Goal: Task Accomplishment & Management: Complete application form

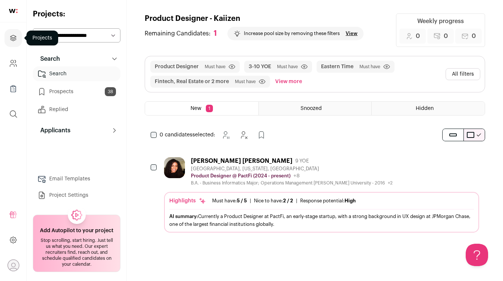
click at [12, 41] on icon "Projects" at bounding box center [13, 38] width 9 height 9
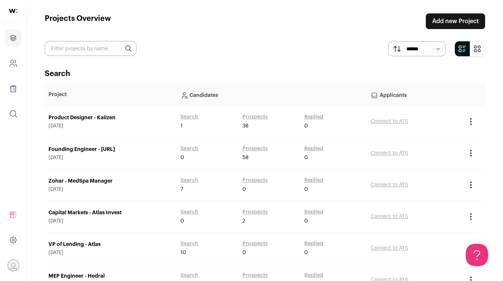
click at [456, 18] on link "Add new Project" at bounding box center [455, 21] width 59 height 16
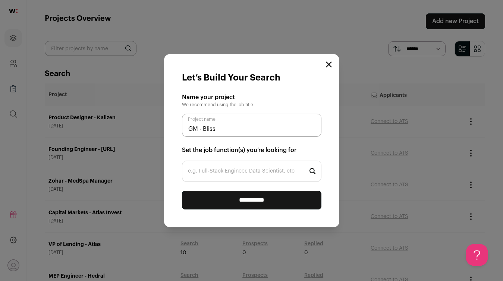
type input "GM - Bliss"
click at [265, 175] on input "e.g. Full-Stack Engineer, Data Scientist, etc" at bounding box center [252, 171] width 140 height 21
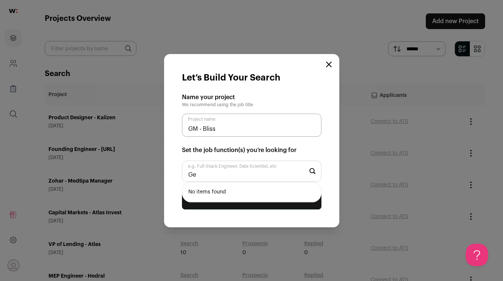
type input "G"
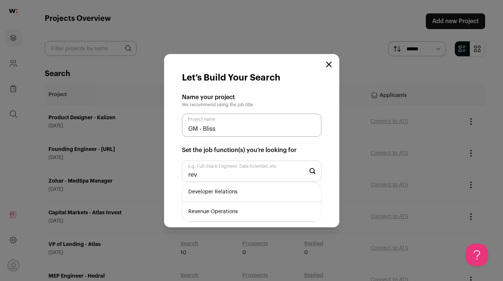
type input "rev"
click at [245, 207] on li "Revenue Operations" at bounding box center [251, 212] width 139 height 20
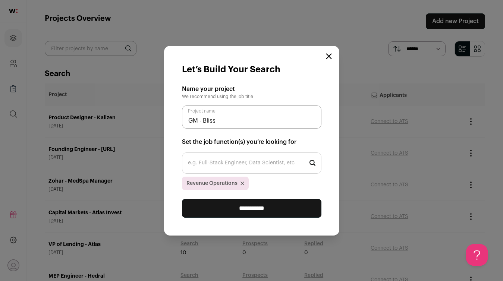
click at [245, 208] on input "**********" at bounding box center [252, 208] width 140 height 19
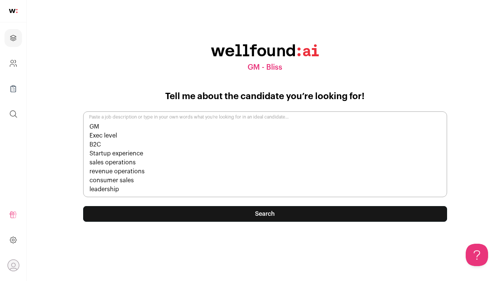
type textarea "GM Exec level B2C Startup experience sales operations revenue operations consum…"
click at [231, 215] on button "Search" at bounding box center [265, 214] width 364 height 16
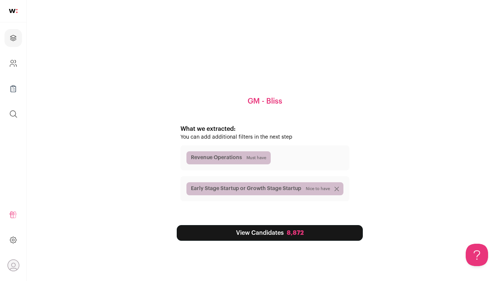
click at [224, 234] on link "View Candidates 8,872" at bounding box center [270, 233] width 186 height 16
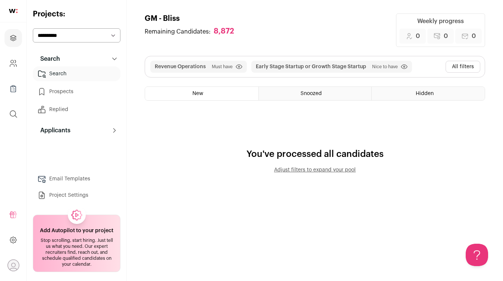
click at [455, 66] on button "All filters" at bounding box center [463, 67] width 35 height 12
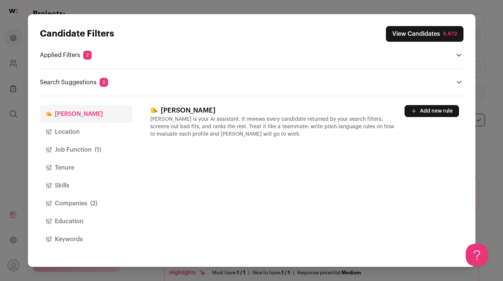
click at [76, 140] on button "Location" at bounding box center [86, 132] width 93 height 18
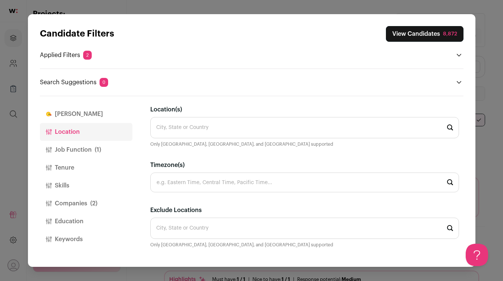
click at [206, 126] on input "Location(s)" at bounding box center [304, 127] width 309 height 21
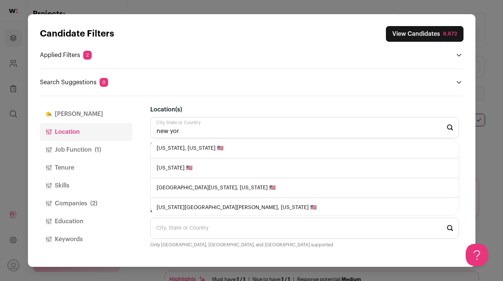
click at [192, 144] on li "[US_STATE], [US_STATE] 🇺🇸" at bounding box center [305, 149] width 308 height 20
type input "[US_STATE], [US_STATE] 🇺🇸"
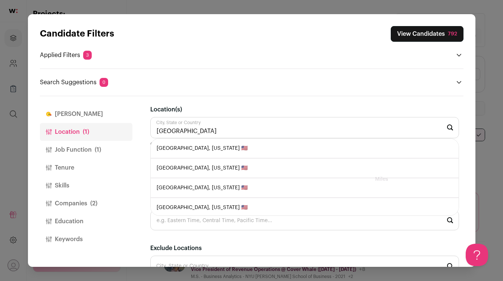
click at [210, 150] on li "[GEOGRAPHIC_DATA], [US_STATE] 🇺🇸" at bounding box center [305, 149] width 308 height 20
type input "[GEOGRAPHIC_DATA], [US_STATE] 🇺🇸"
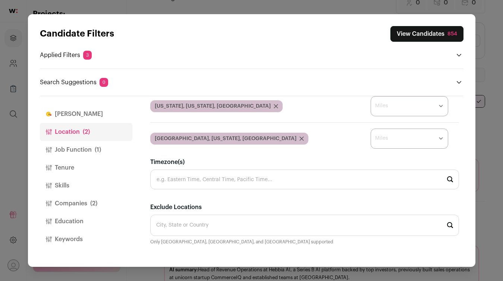
scroll to position [37, 0]
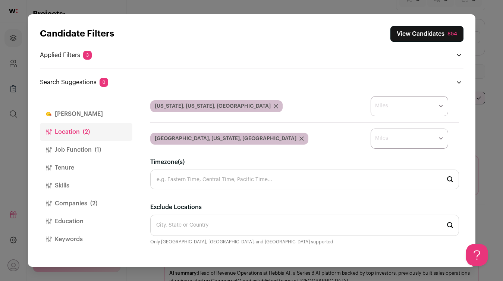
click at [82, 150] on button "Job Function (1)" at bounding box center [86, 150] width 93 height 18
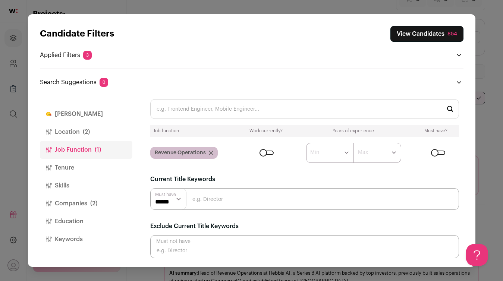
scroll to position [18, 0]
click at [216, 198] on input "Close modal via background" at bounding box center [304, 199] width 309 height 22
click at [215, 199] on input "Close modal via background" at bounding box center [304, 199] width 309 height 22
type input "Head of Revenue Enablement"
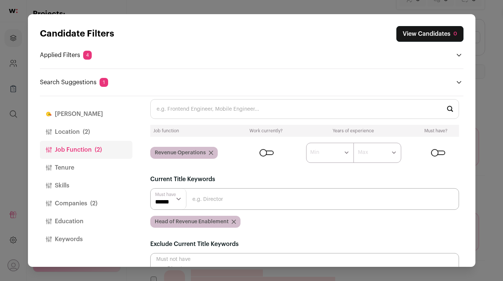
click at [218, 202] on input "Close modal via background" at bounding box center [304, 199] width 309 height 22
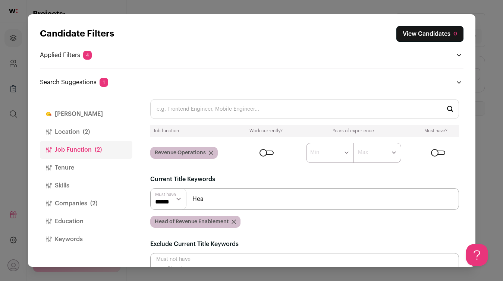
scroll to position [0, 0]
type input "Head of Sales Operations"
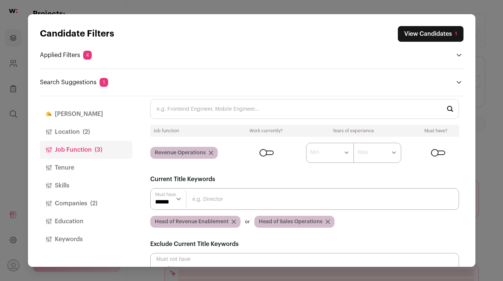
click at [215, 203] on input "Close modal via background" at bounding box center [304, 199] width 309 height 22
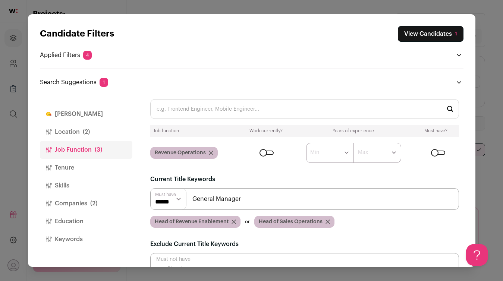
type input "General Manager"
click at [215, 203] on input "Close modal via background" at bounding box center [304, 199] width 309 height 22
type input "Head of Enablement and Operations"
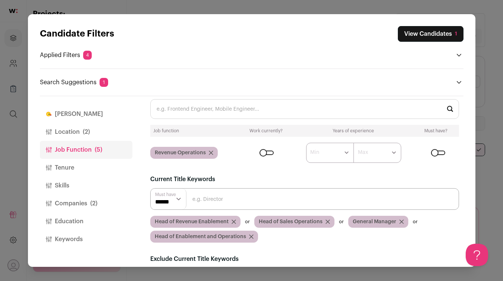
click at [416, 36] on button "View Candidates 1" at bounding box center [431, 34] width 66 height 16
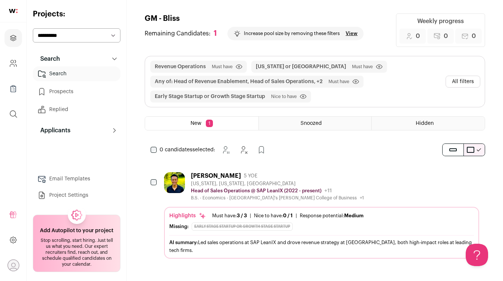
click at [463, 80] on button "All filters" at bounding box center [463, 82] width 35 height 12
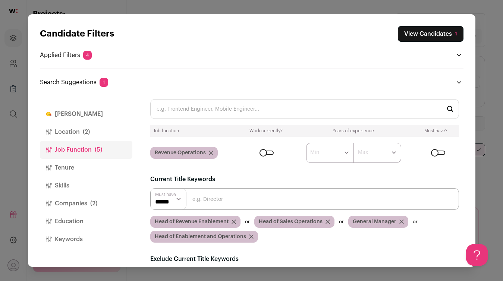
click at [241, 193] on input "Close modal via background" at bounding box center [304, 199] width 309 height 22
type input "Revenue Operations"
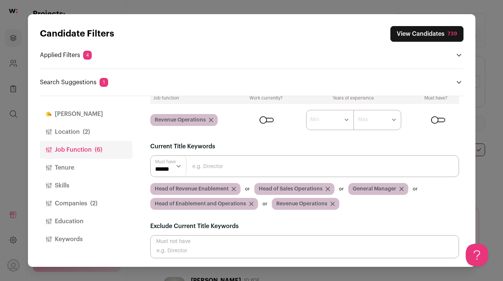
click at [234, 168] on input "Close modal via background" at bounding box center [304, 167] width 309 height 22
type input "GTM"
click at [209, 156] on input "Close modal via background" at bounding box center [304, 167] width 309 height 22
click at [207, 168] on input "Close modal via background" at bounding box center [304, 167] width 309 height 22
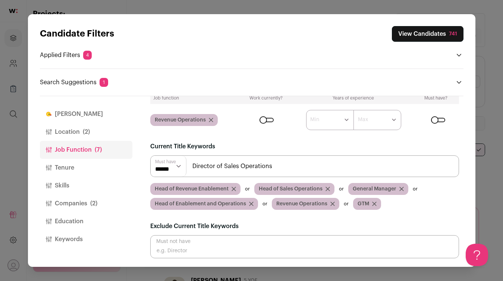
type input "Director of Sales Operations"
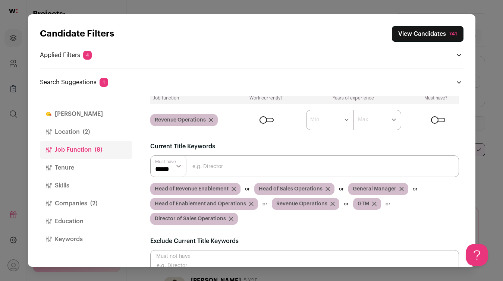
click at [212, 169] on input "Close modal via background" at bounding box center [304, 167] width 309 height 22
type input "Director, Revenue Operations"
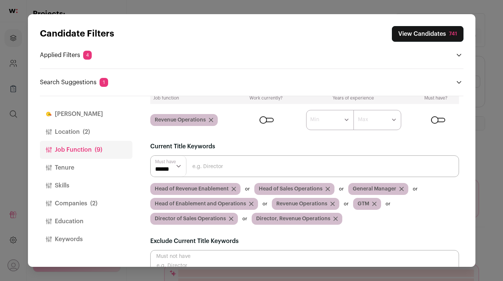
click at [219, 169] on input "Close modal via background" at bounding box center [304, 167] width 309 height 22
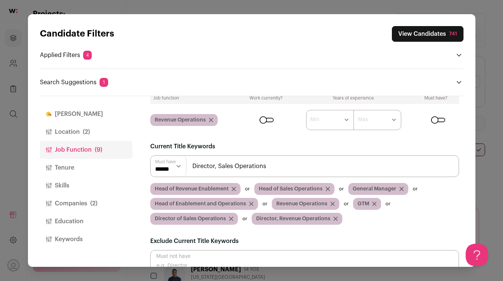
type input "Director, Sales Operations"
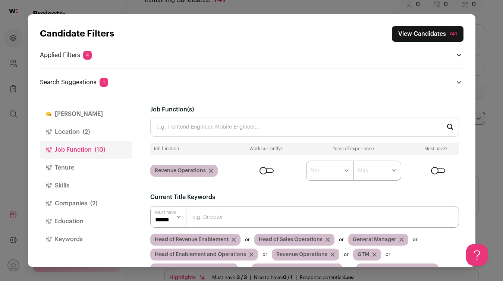
click at [75, 166] on button "Tenure" at bounding box center [86, 168] width 93 height 18
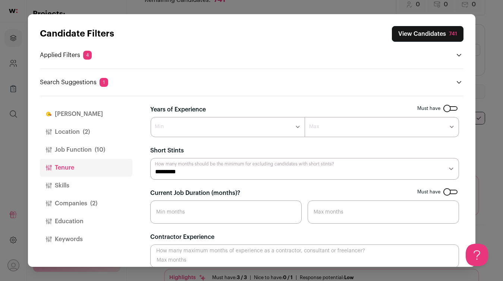
click at [252, 130] on select "******* ****** ******* ******* ******* ******* ******* ******* ******* ******* …" at bounding box center [228, 127] width 154 height 20
select select "**"
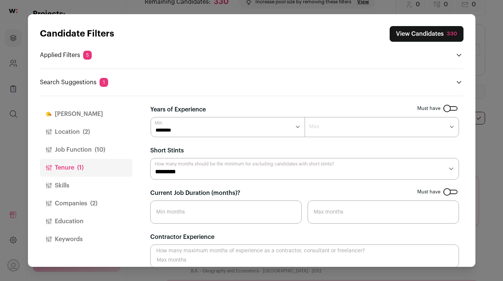
scroll to position [34, 0]
select select "**"
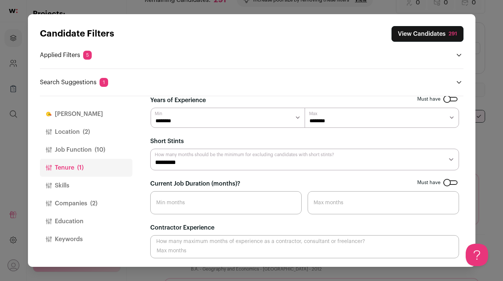
scroll to position [0, 0]
click at [234, 158] on select "********* ******** ******* ******** ******** ******** ******** ******** *******…" at bounding box center [304, 160] width 309 height 22
select select "*"
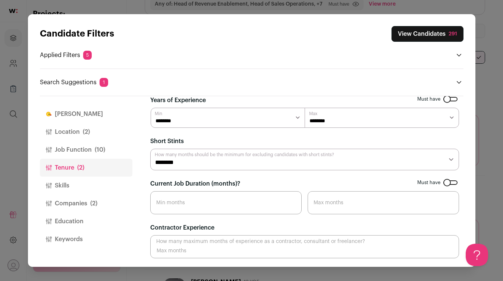
click at [74, 183] on button "Skills" at bounding box center [86, 186] width 93 height 18
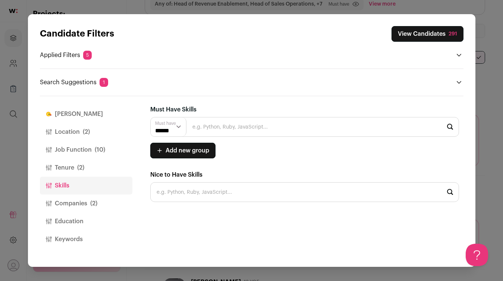
scroll to position [0, 0]
click at [67, 204] on button "Companies (2)" at bounding box center [86, 204] width 93 height 18
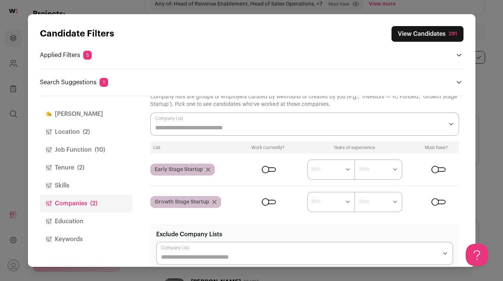
scroll to position [6, 0]
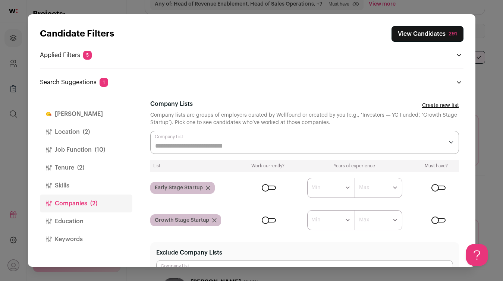
click at [234, 139] on div "Close modal via background" at bounding box center [304, 142] width 309 height 23
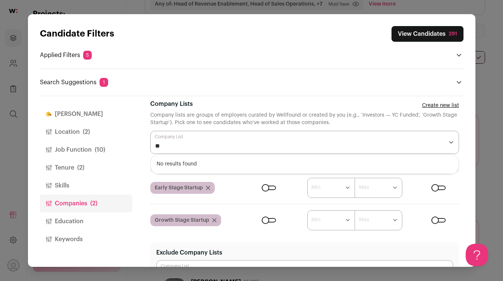
type input "*"
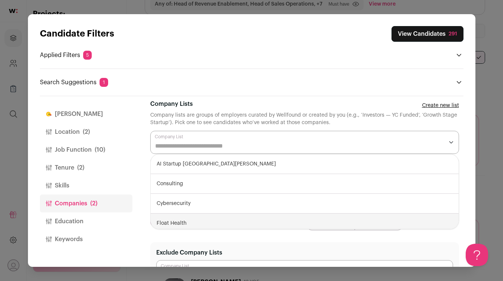
click at [101, 232] on button "Keywords" at bounding box center [86, 240] width 93 height 18
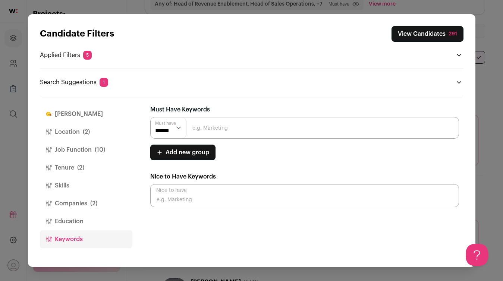
scroll to position [0, 0]
click at [238, 131] on input "Close modal via background" at bounding box center [304, 128] width 309 height 22
type input "B2C"
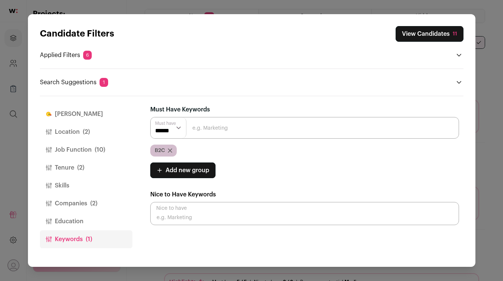
click at [424, 32] on button "View Candidates 11" at bounding box center [430, 34] width 68 height 16
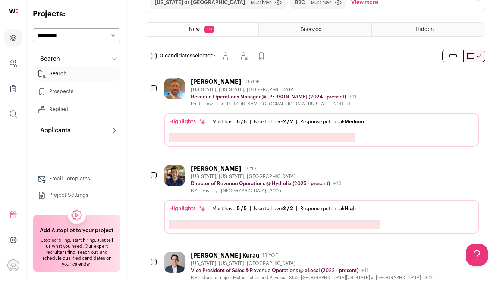
scroll to position [73, 0]
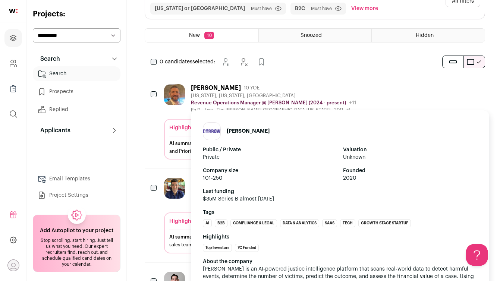
click at [297, 101] on p "Revenue Operations Manager @ [PERSON_NAME] (2024 - present)" at bounding box center [268, 103] width 155 height 6
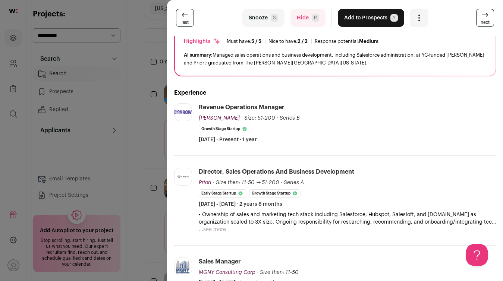
scroll to position [0, 0]
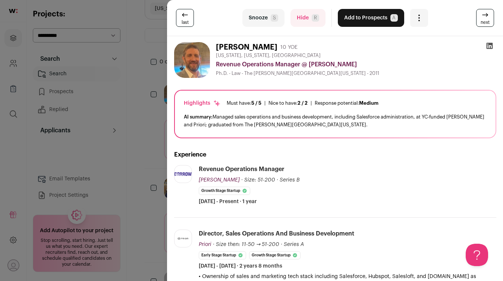
click at [489, 43] on icon at bounding box center [490, 46] width 6 height 6
click at [138, 91] on div "last Snooze S Hide R Add to Prospects A Are you sure? [PERSON_NAME] is already …" at bounding box center [251, 140] width 503 height 281
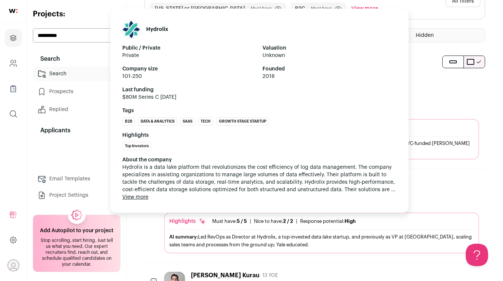
click at [255, 198] on div "About the company Hydrolix is a data lake platform that revolutionizes the cost…" at bounding box center [259, 178] width 275 height 45
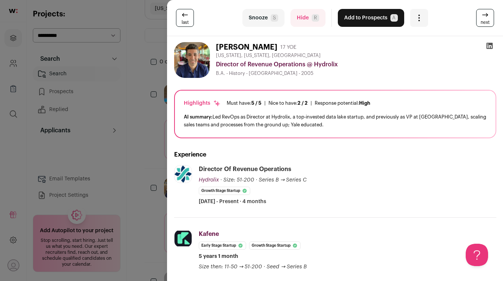
click at [488, 46] on icon at bounding box center [489, 45] width 7 height 7
click at [124, 132] on div "last Snooze S Hide R Add to Prospects A Are you sure? [PERSON_NAME] is already …" at bounding box center [251, 140] width 503 height 281
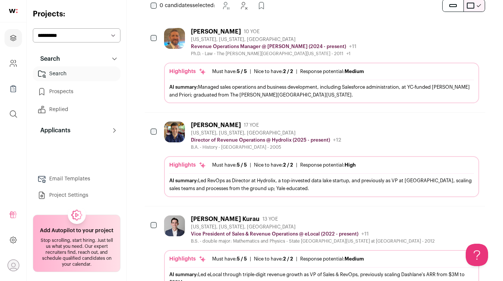
scroll to position [175, 0]
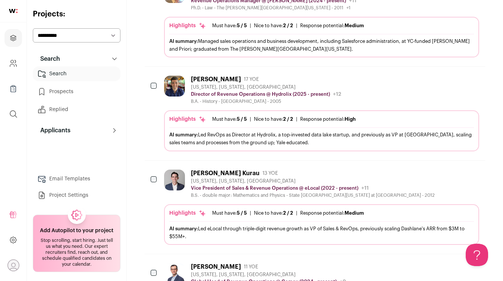
click at [224, 174] on div "[PERSON_NAME] Kurau" at bounding box center [225, 173] width 69 height 7
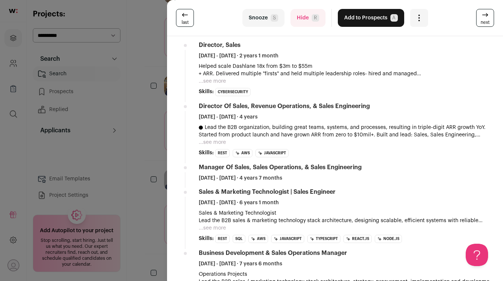
scroll to position [0, 0]
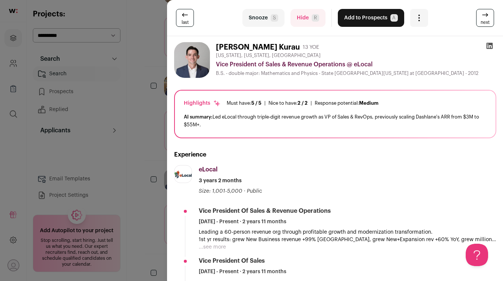
click at [489, 44] on icon at bounding box center [490, 46] width 6 height 6
click at [135, 135] on div "last Snooze S Hide R Add to Prospects A Are you sure? [PERSON_NAME] Kurau is al…" at bounding box center [251, 140] width 503 height 281
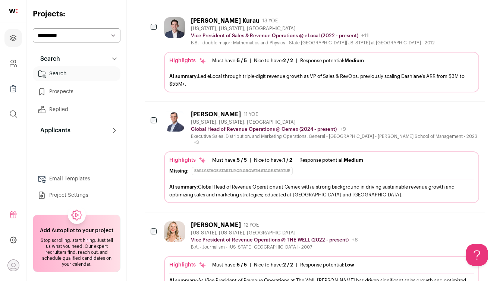
scroll to position [334, 0]
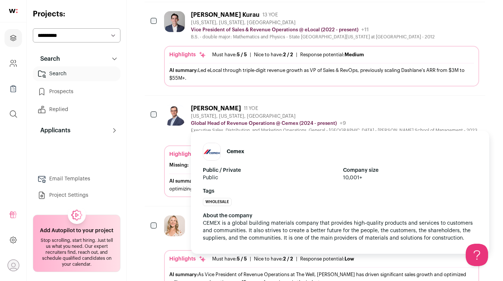
click at [277, 124] on p "Global Head of Revenue Operations @ Cemex (2024 - present)" at bounding box center [264, 124] width 146 height 6
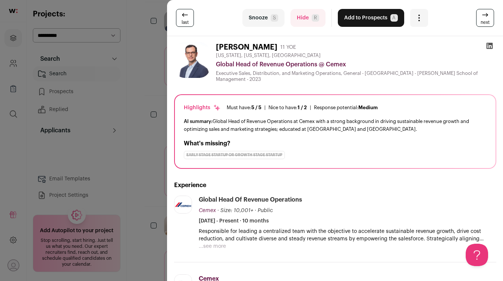
scroll to position [168, 0]
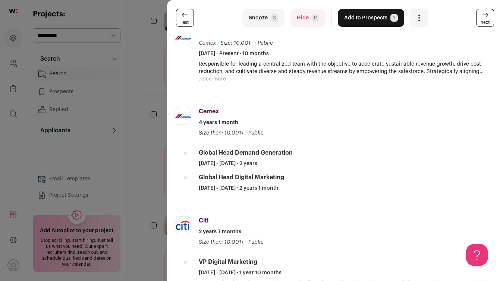
click at [138, 175] on div "last Snooze S Hide R Add to Prospects A Are you sure? [PERSON_NAME] is already …" at bounding box center [251, 140] width 503 height 281
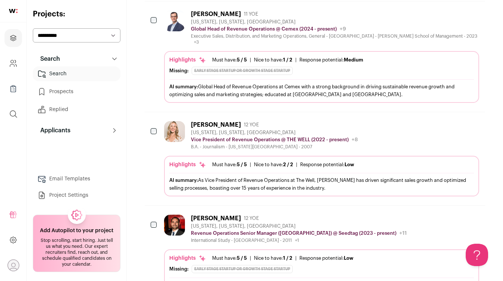
scroll to position [432, 0]
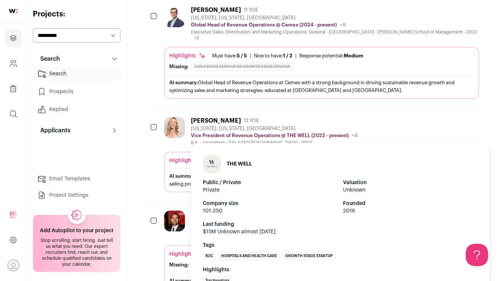
click at [249, 133] on p "Vice President of Revenue Operations @ THE WELL (2022 - present)" at bounding box center [270, 136] width 158 height 6
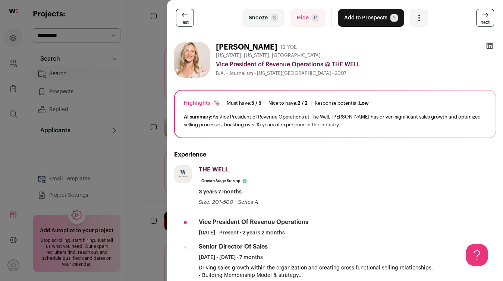
click at [488, 45] on icon at bounding box center [489, 45] width 7 height 7
click at [129, 143] on div "last Snooze S Hide R Add to Prospects A Are you sure? [PERSON_NAME] is already …" at bounding box center [251, 140] width 503 height 281
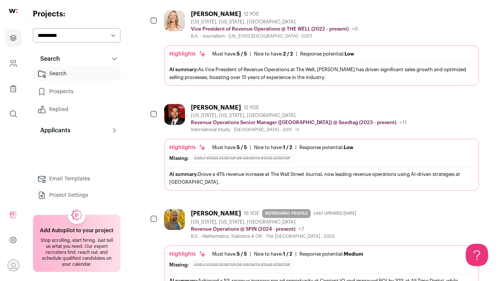
scroll to position [544, 0]
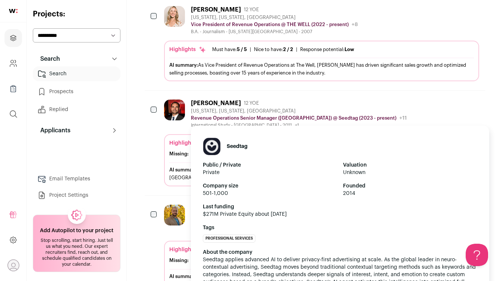
click at [234, 115] on p "Revenue Operations Senior Manager ([GEOGRAPHIC_DATA]) @ Seedtag (2023 - present)" at bounding box center [294, 118] width 206 height 6
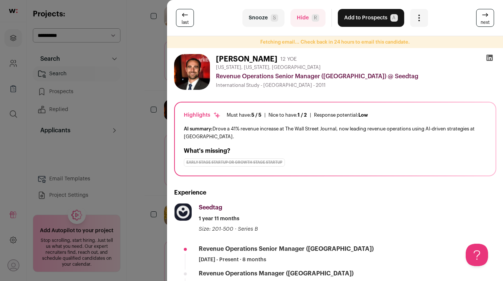
click at [488, 57] on icon at bounding box center [489, 57] width 7 height 7
click at [144, 76] on div "last Snooze S Hide R Add to Prospects A Are you sure? [PERSON_NAME] is already …" at bounding box center [251, 140] width 503 height 281
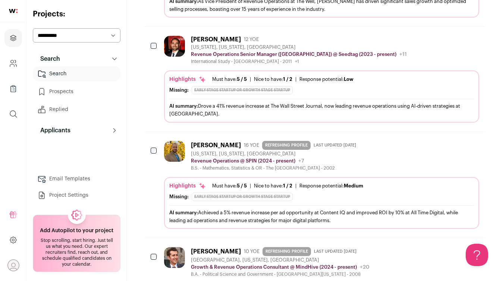
scroll to position [640, 0]
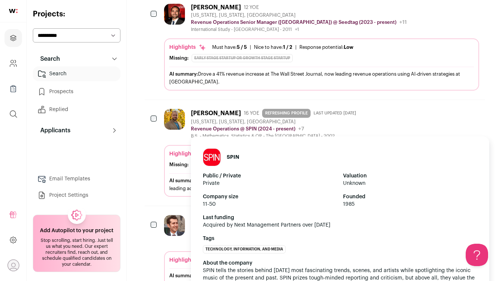
click at [222, 126] on p "Revenue Operations @ SPIN (2024 - present)" at bounding box center [243, 129] width 104 height 6
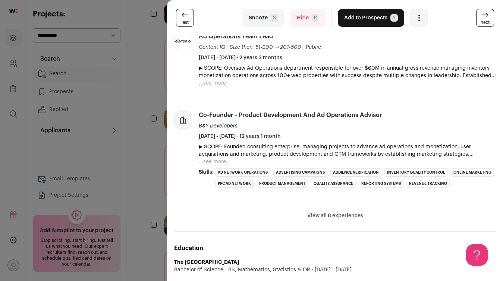
scroll to position [289, 0]
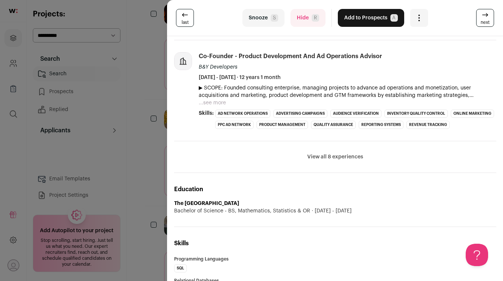
click at [157, 167] on div "last Snooze S Hide R Add to Prospects A Are you sure? [PERSON_NAME] is already …" at bounding box center [251, 140] width 503 height 281
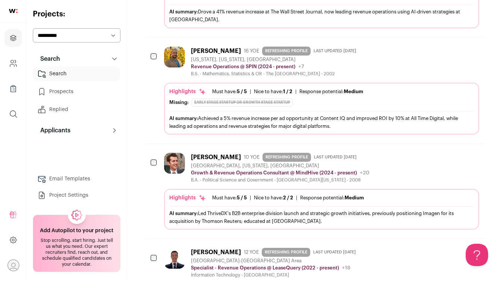
scroll to position [729, 0]
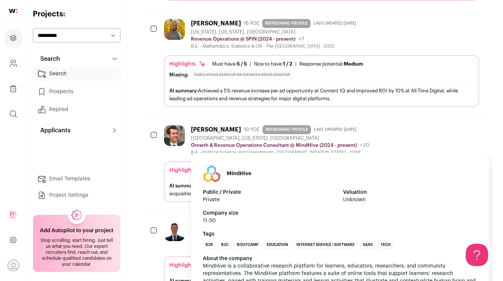
click at [219, 143] on p "Growth & Revenue Operations Consultant @ MindHive (2024 - present)" at bounding box center [274, 146] width 166 height 6
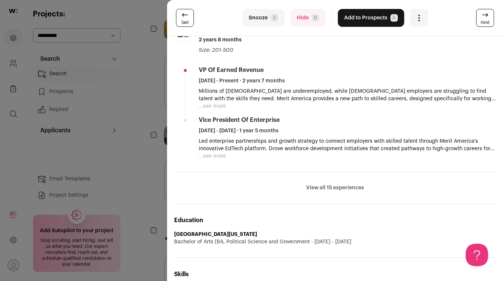
scroll to position [323, 0]
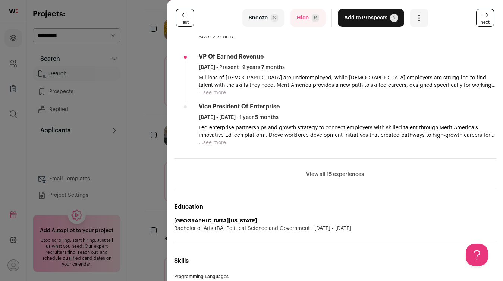
click at [152, 192] on div "last Snooze S Hide R Add to Prospects A Are you sure? [PERSON_NAME] is already …" at bounding box center [251, 140] width 503 height 281
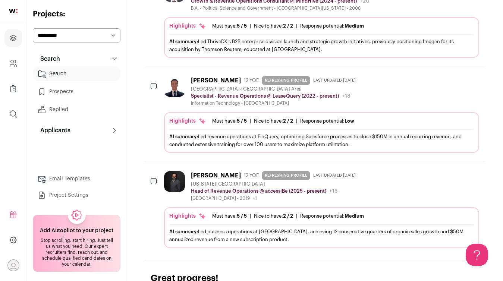
scroll to position [874, 0]
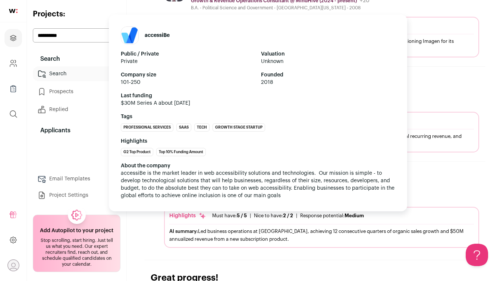
click at [321, 183] on span "accessiBe is the market leader in web accessibility solutions and technologies.…" at bounding box center [258, 185] width 275 height 28
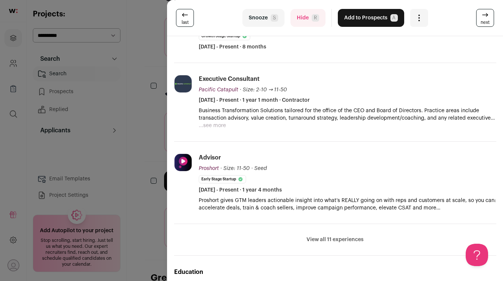
scroll to position [225, 0]
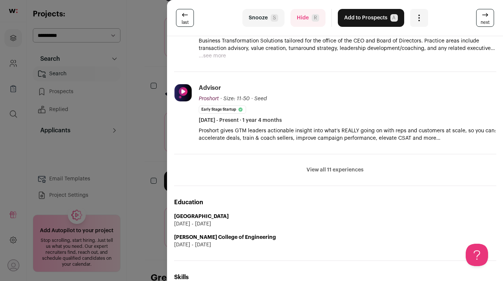
click at [329, 169] on button "View all 11 experiences" at bounding box center [335, 169] width 57 height 7
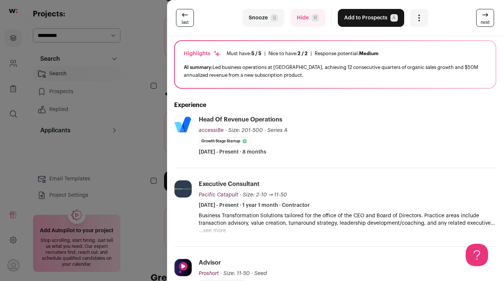
scroll to position [0, 0]
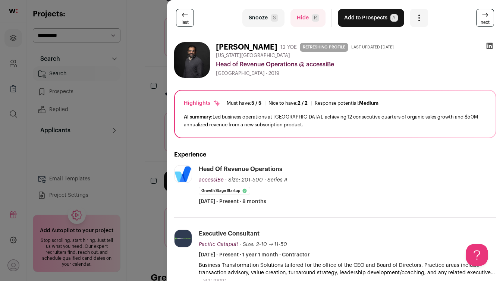
click at [484, 44] on div at bounding box center [489, 47] width 13 height 10
click at [491, 46] on icon at bounding box center [489, 45] width 7 height 7
click at [489, 44] on icon at bounding box center [490, 46] width 6 height 6
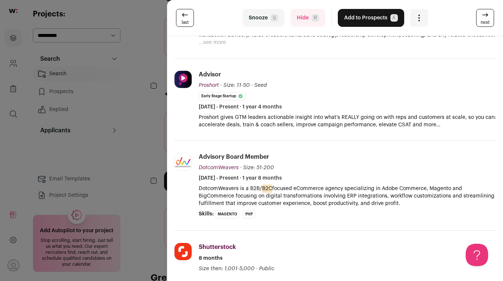
scroll to position [243, 0]
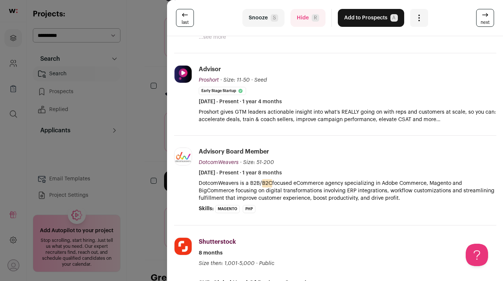
click at [134, 147] on div "last Snooze S Hide R Add to Prospects A Are you sure? [PERSON_NAME] is already …" at bounding box center [251, 140] width 503 height 281
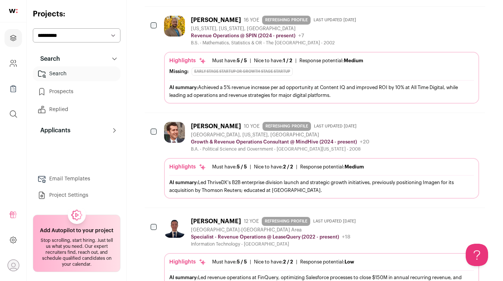
scroll to position [733, 0]
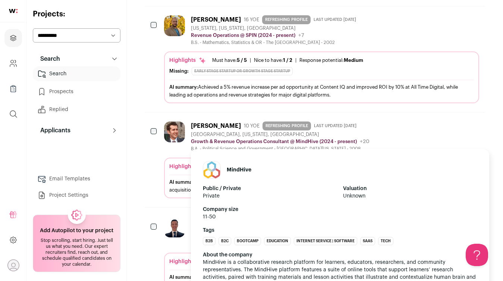
click at [228, 139] on p "Growth & Revenue Operations Consultant @ MindHive (2024 - present)" at bounding box center [274, 142] width 166 height 6
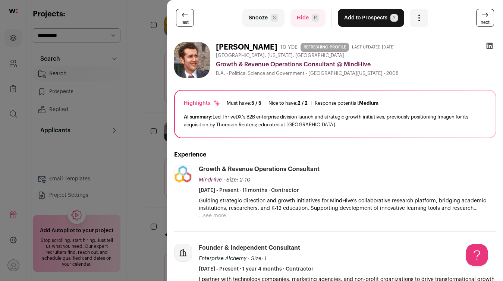
click at [490, 46] on icon at bounding box center [489, 45] width 7 height 7
